Goal: Go to known website: Access a specific website the user already knows

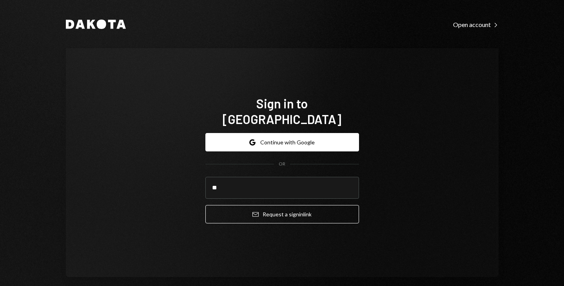
type input "*"
type input "**********"
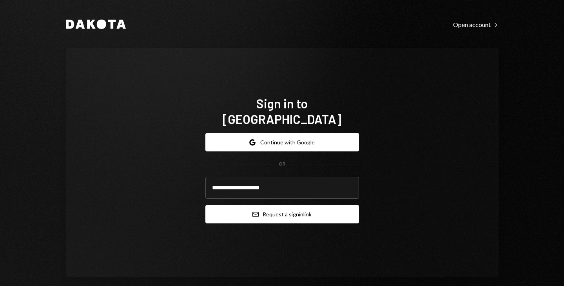
click at [280, 213] on button "Email Request a sign in link" at bounding box center [282, 214] width 154 height 18
